Goal: Information Seeking & Learning: Learn about a topic

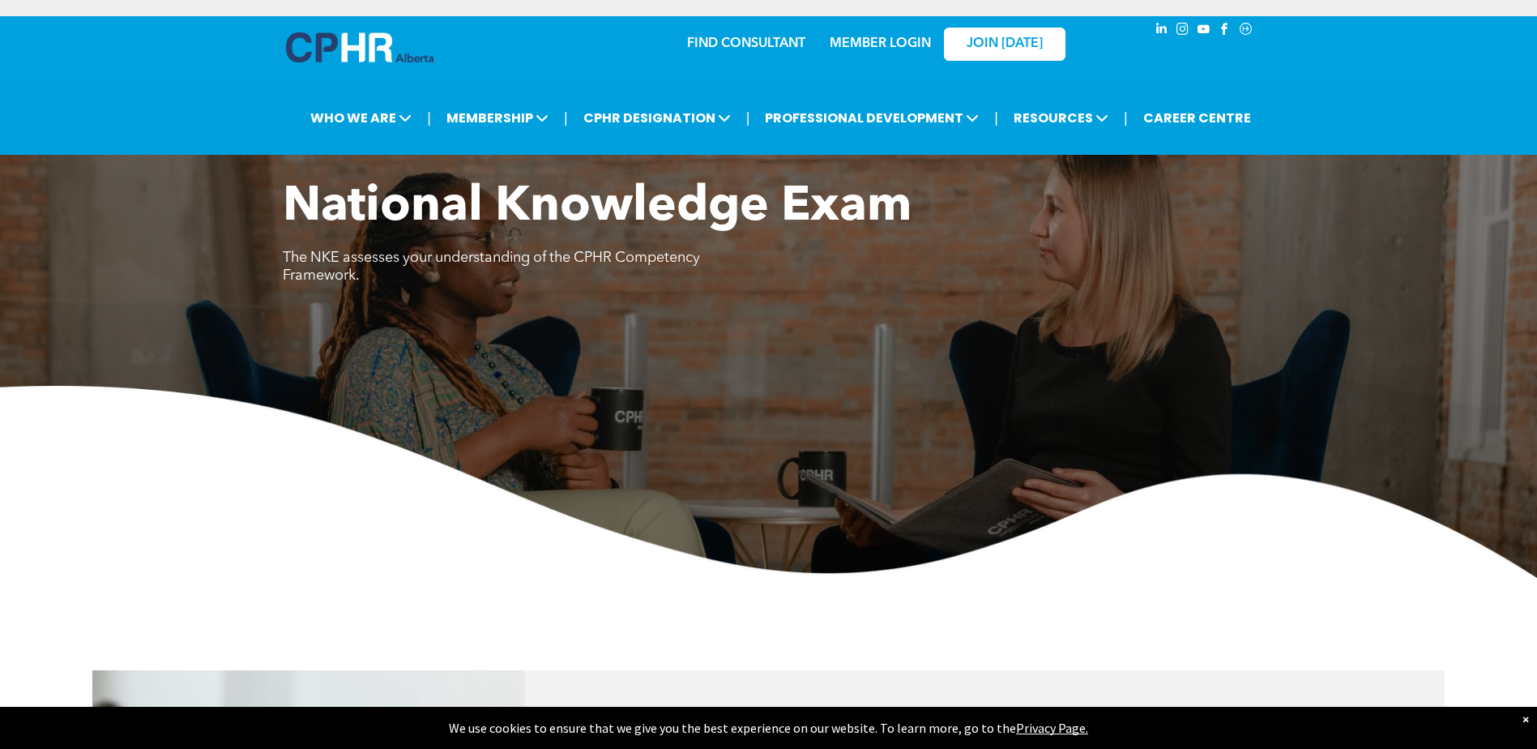
click at [1399, 715] on div "×" at bounding box center [1525, 719] width 6 height 16
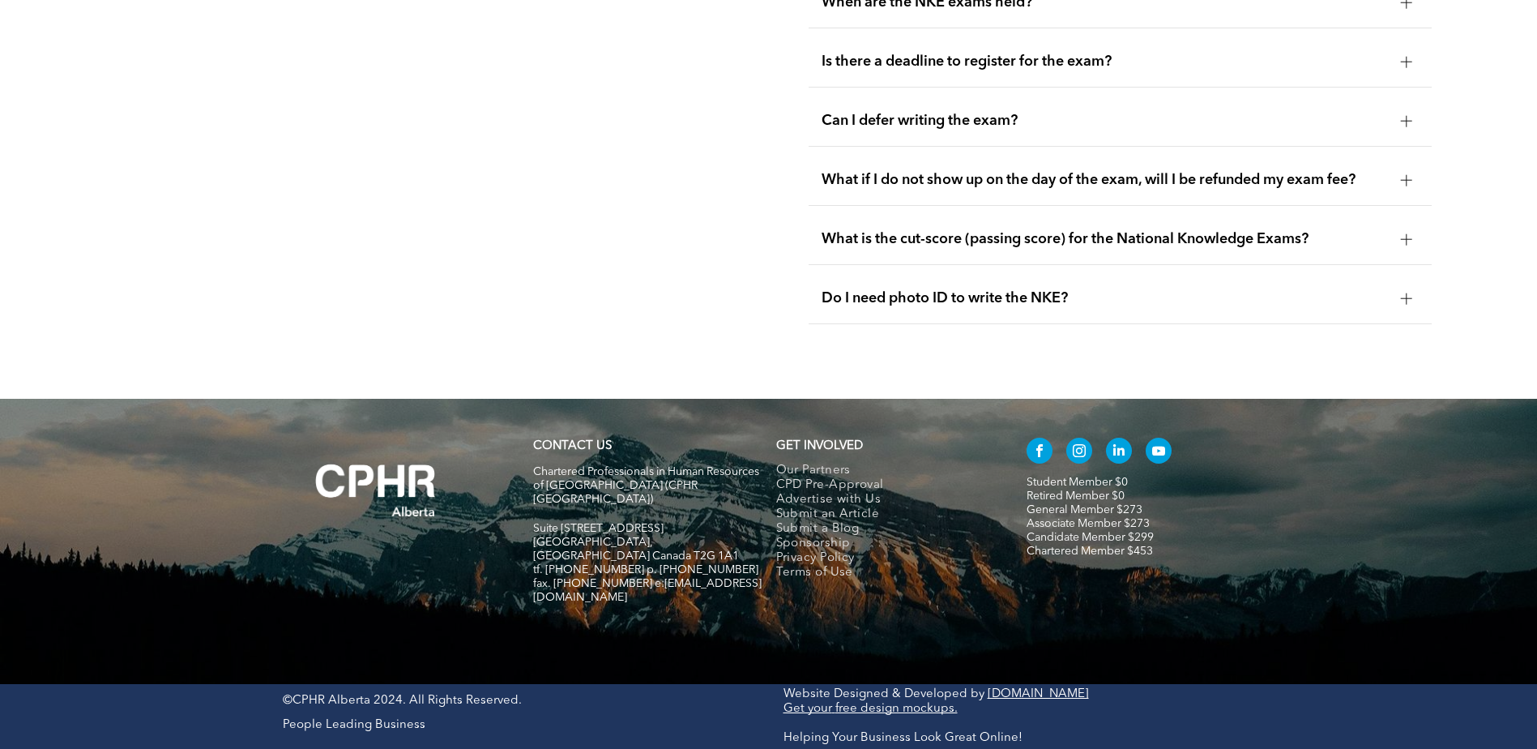
scroll to position [2836, 0]
click at [0, 0] on li "You find out if you passed the NKE within 8 weeks of writing. If you pass the N…" at bounding box center [0, 0] width 0 height 0
drag, startPoint x: 232, startPoint y: 338, endPoint x: 443, endPoint y: 340, distance: 211.5
click at [0, 0] on li "You find out if you passed the NKE within 8 weeks of writing. If you pass the N…" at bounding box center [0, 0] width 0 height 0
copy li "Experience Validation Assessment (EVA)"
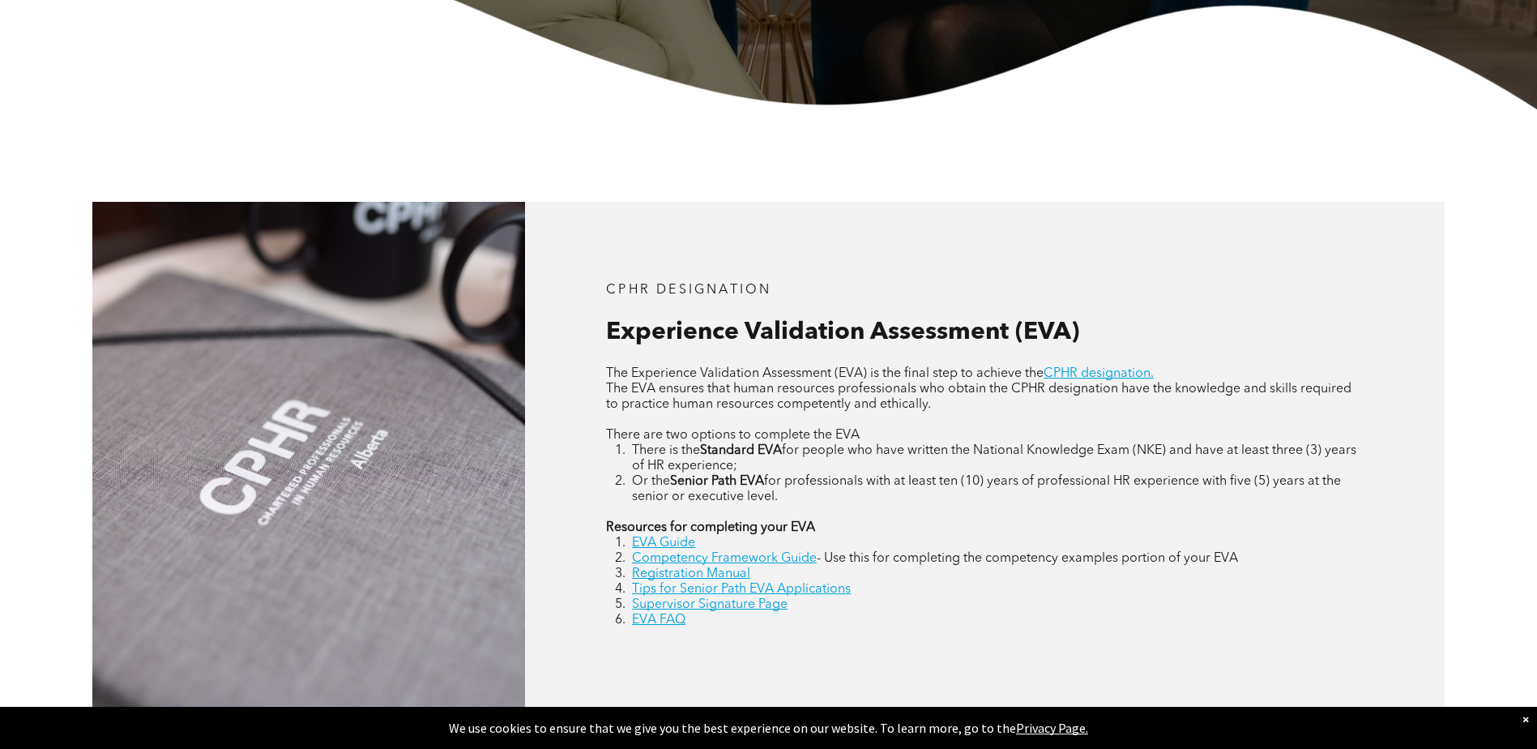
scroll to position [405, 0]
